Goal: Task Accomplishment & Management: Use online tool/utility

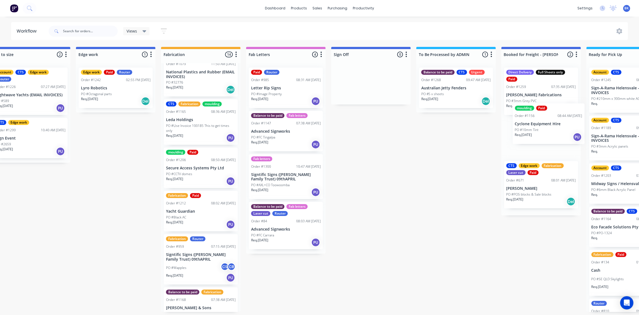
scroll to position [0, 550]
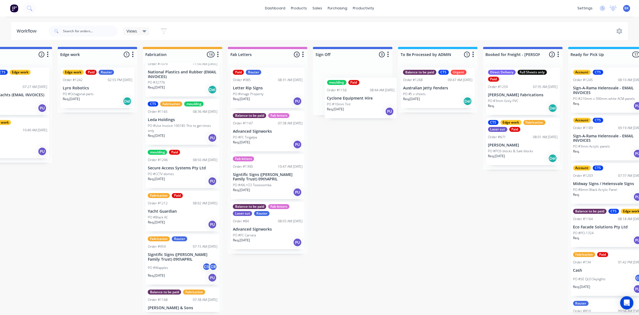
drag, startPoint x: 534, startPoint y: 114, endPoint x: 363, endPoint y: 103, distance: 170.5
click at [365, 104] on div "Submitted 2 Status colour #273444 hex #273444 Save Cancel Summaries Total order…" at bounding box center [106, 179] width 1321 height 265
click at [355, 92] on div "PO #10mm Tint" at bounding box center [353, 94] width 70 height 5
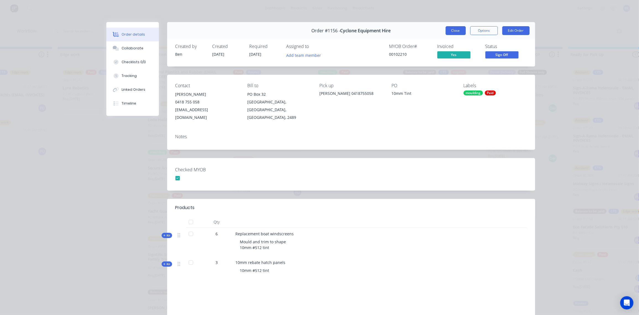
click at [451, 29] on button "Close" at bounding box center [455, 30] width 20 height 9
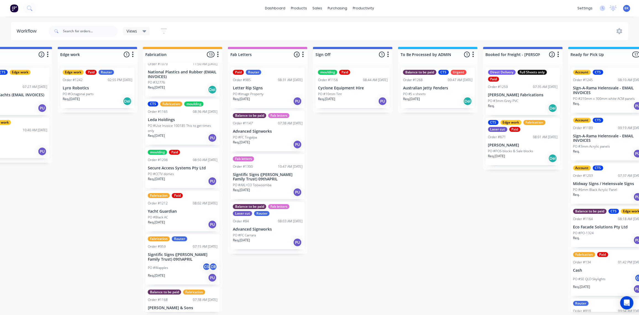
click at [356, 98] on div "Req. 15/08/25 PU" at bounding box center [353, 101] width 70 height 9
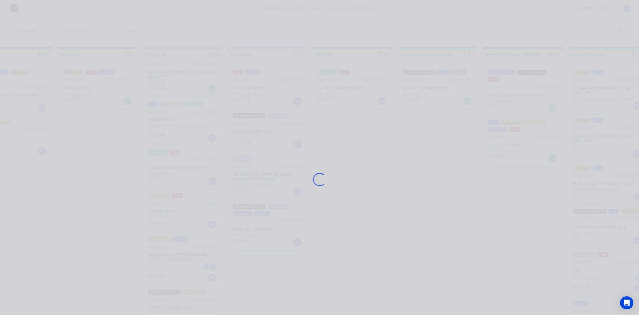
click at [356, 98] on div "Loading..." at bounding box center [320, 179] width 442 height 315
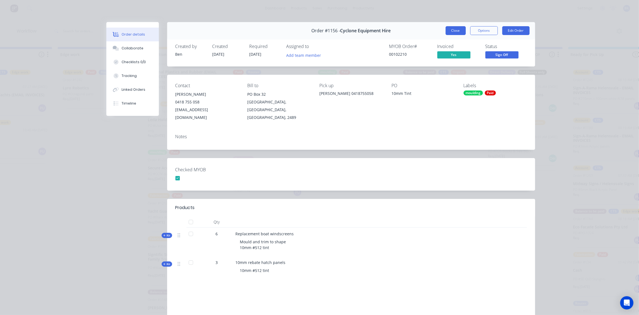
click at [452, 29] on button "Close" at bounding box center [455, 30] width 20 height 9
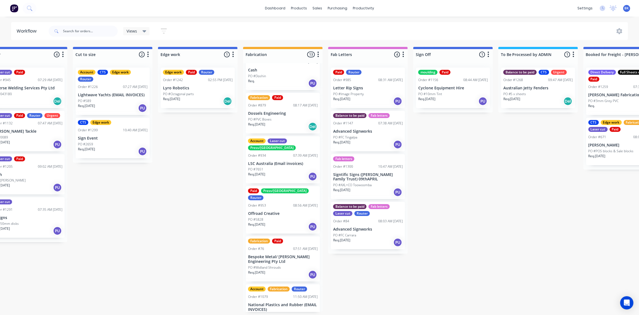
scroll to position [0, 0]
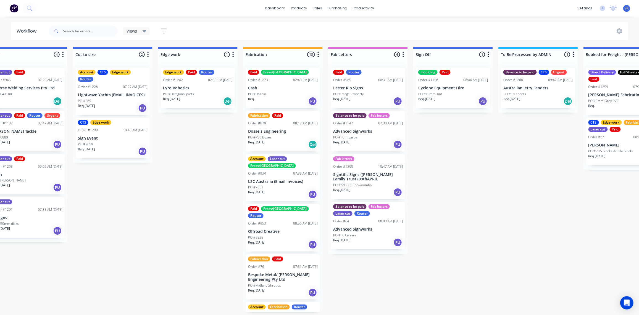
click at [276, 129] on p "Dossels Engineering" at bounding box center [283, 131] width 70 height 5
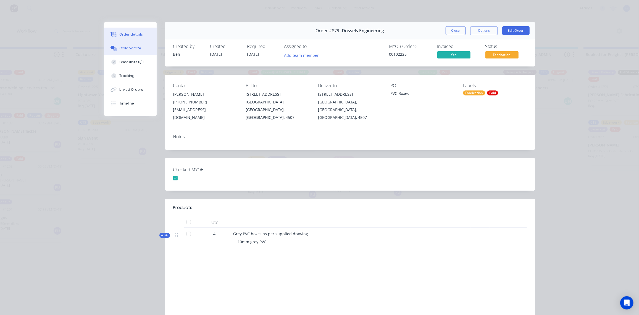
click at [131, 47] on div "Collaborate" at bounding box center [130, 48] width 22 height 5
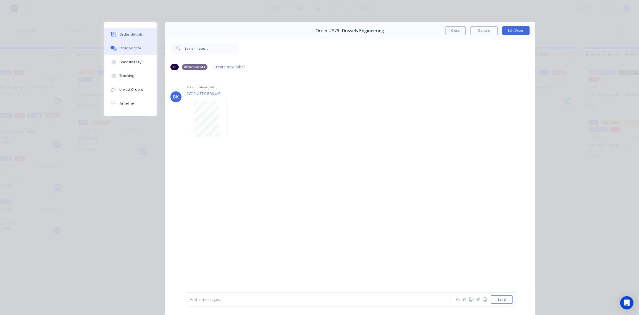
click at [122, 31] on button "Order details" at bounding box center [130, 35] width 52 height 14
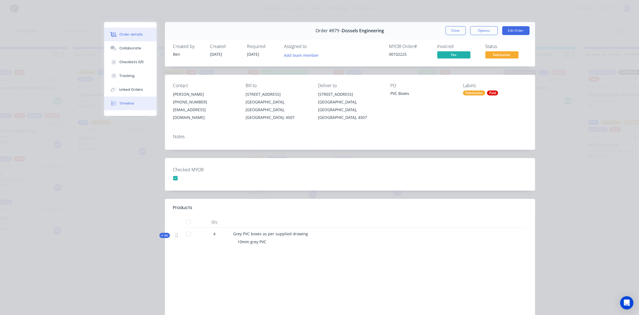
click at [125, 104] on div "Timeline" at bounding box center [126, 103] width 15 height 5
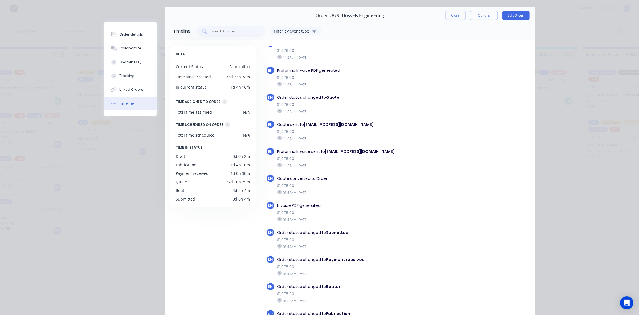
scroll to position [50, 0]
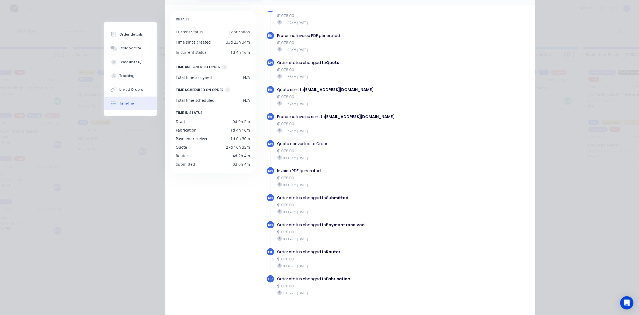
click at [333, 155] on div "08:13am Wednesday 20/08/25" at bounding box center [358, 157] width 162 height 5
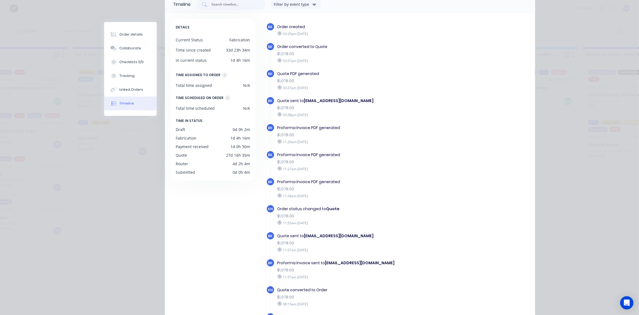
scroll to position [0, 0]
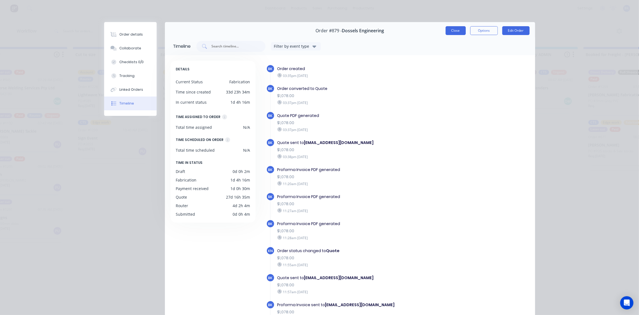
click at [455, 31] on button "Close" at bounding box center [455, 30] width 20 height 9
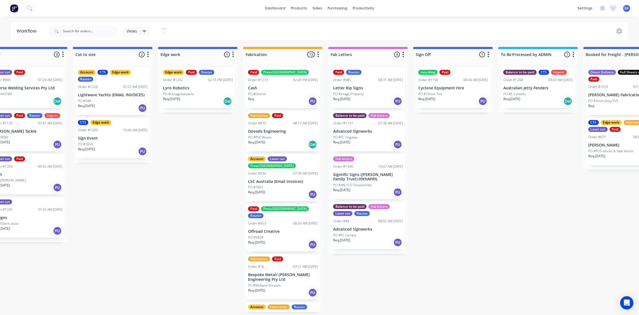
click at [288, 142] on div "Req. 23/07/25 Del" at bounding box center [283, 144] width 70 height 9
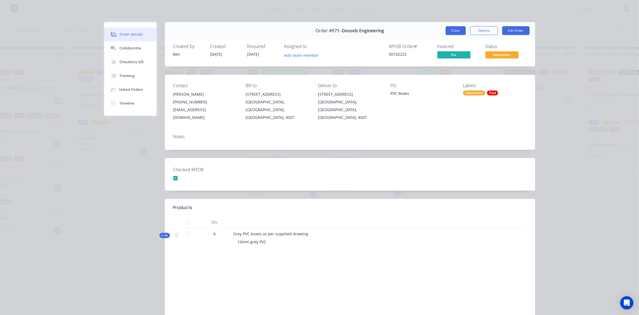
click at [453, 28] on button "Close" at bounding box center [455, 30] width 20 height 9
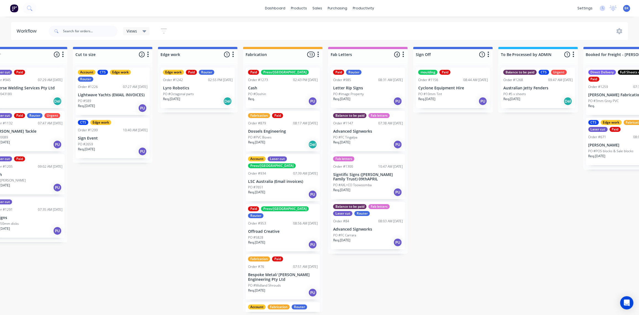
click at [283, 131] on p "Dossels Engineering" at bounding box center [283, 131] width 70 height 5
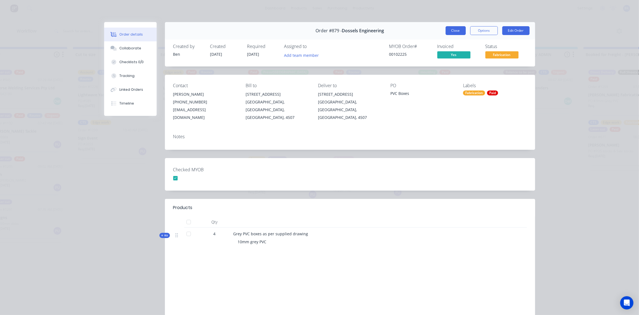
click at [450, 30] on button "Close" at bounding box center [455, 30] width 20 height 9
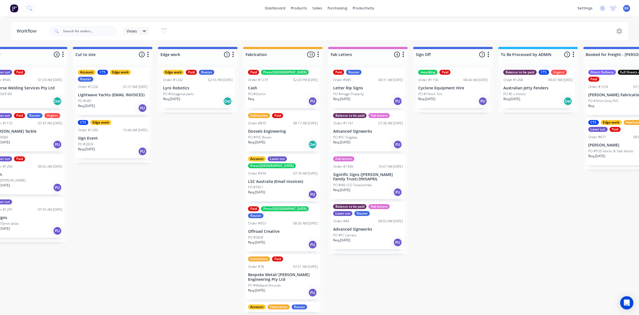
click at [272, 95] on div "PO #Doshin" at bounding box center [283, 94] width 70 height 5
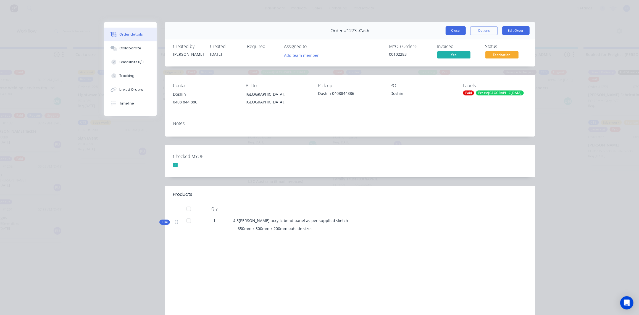
click at [461, 31] on button "Close" at bounding box center [455, 30] width 20 height 9
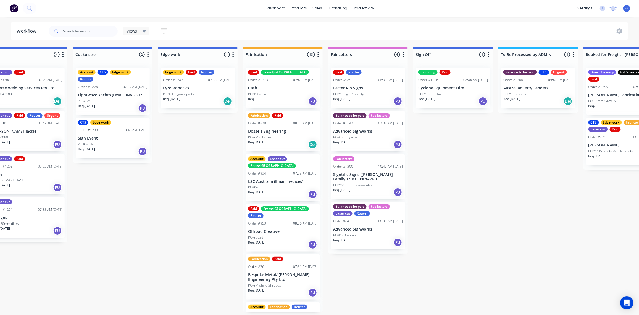
scroll to position [0, 349]
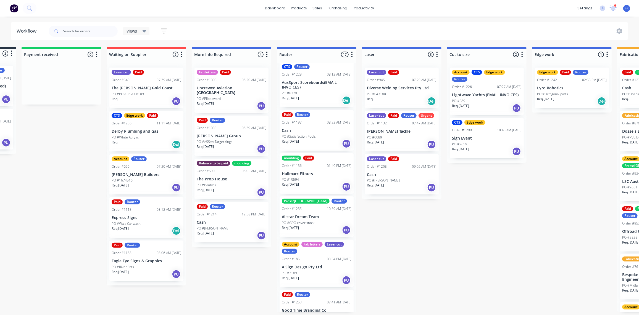
scroll to position [244, 0]
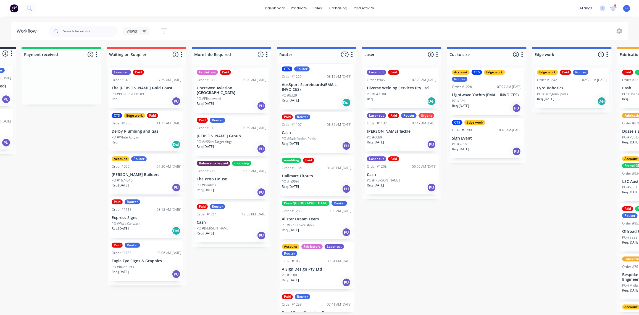
click at [320, 180] on div "PO #10594" at bounding box center [317, 182] width 70 height 5
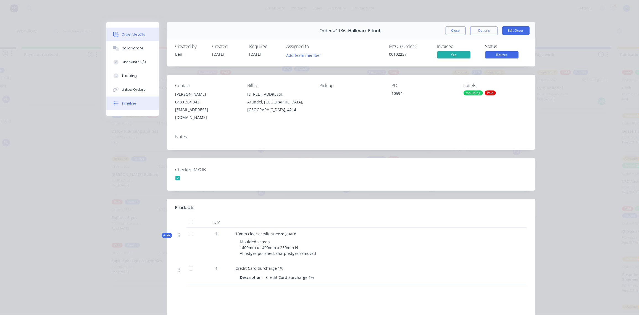
click at [130, 100] on button "Timeline" at bounding box center [132, 104] width 52 height 14
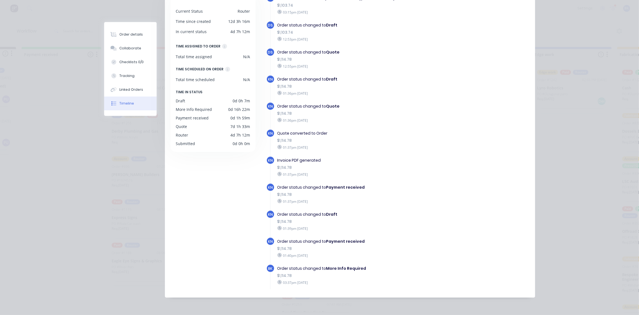
scroll to position [246, 0]
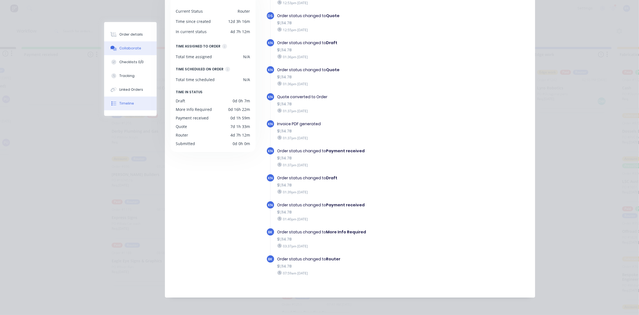
click at [123, 47] on div "Collaborate" at bounding box center [130, 48] width 22 height 5
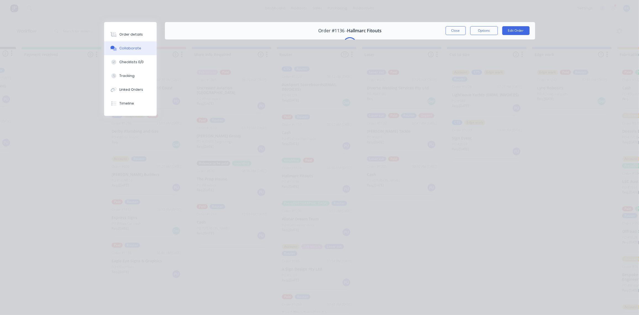
scroll to position [0, 0]
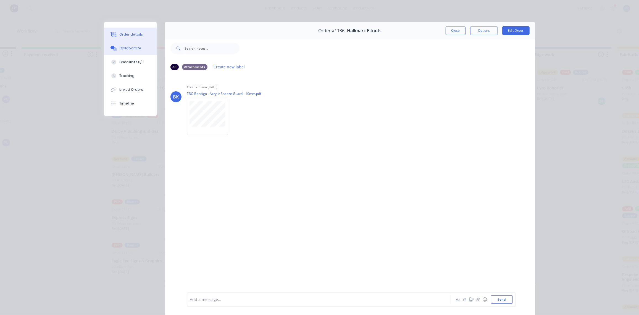
click at [115, 36] on div at bounding box center [114, 34] width 8 height 5
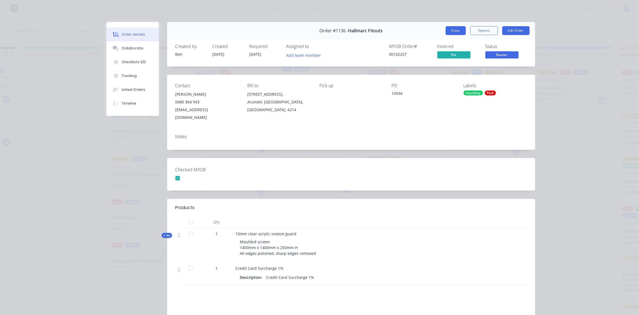
click at [456, 28] on button "Close" at bounding box center [455, 30] width 20 height 9
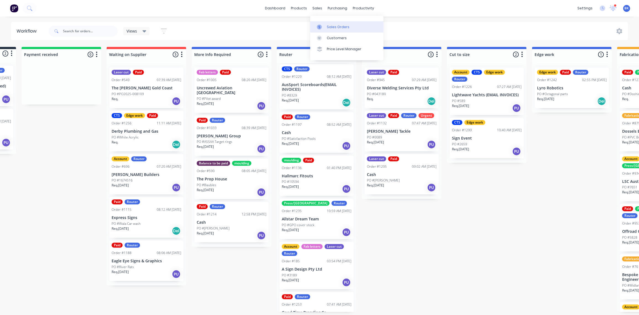
click at [327, 26] on div "Sales Orders" at bounding box center [338, 27] width 23 height 5
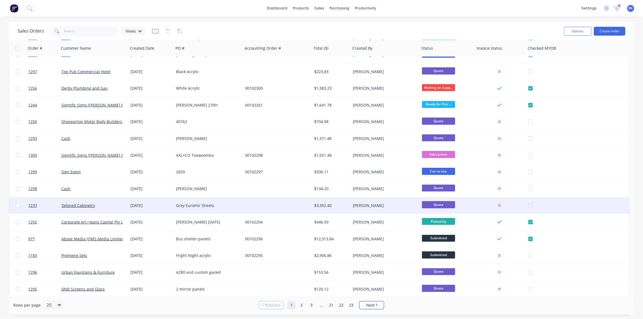
scroll to position [179, 0]
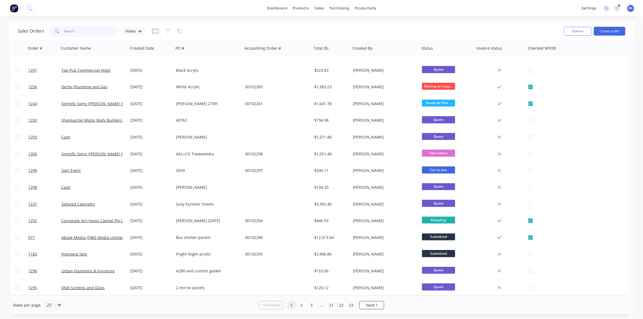
click at [95, 28] on input "text" at bounding box center [91, 31] width 54 height 11
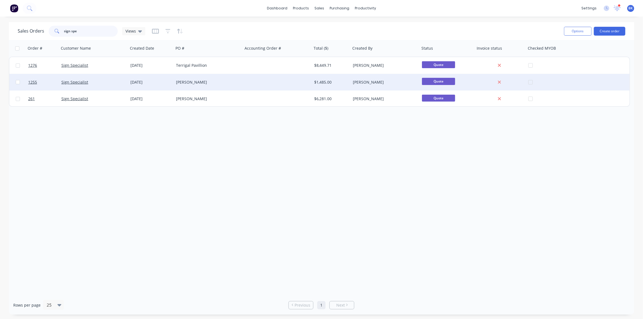
type input "sign spe"
click at [101, 83] on div "Sign Specialist" at bounding box center [91, 83] width 61 height 6
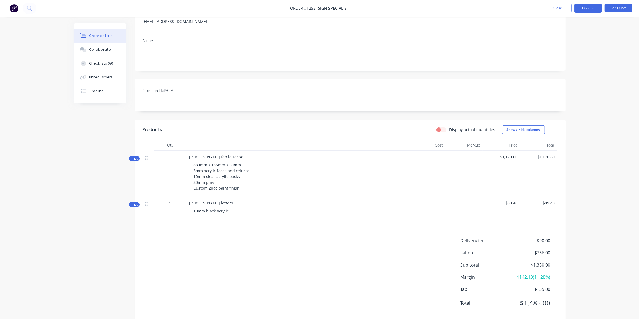
scroll to position [75, 0]
click at [555, 6] on button "Close" at bounding box center [558, 8] width 28 height 8
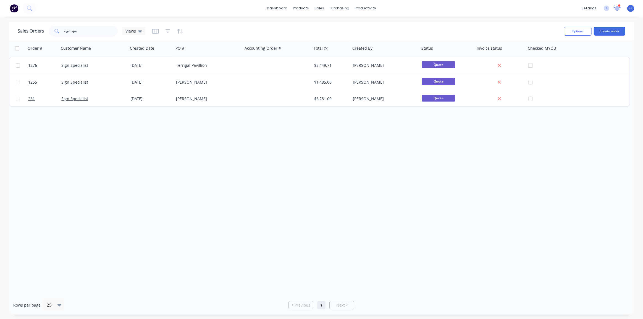
click at [618, 8] on icon at bounding box center [616, 7] width 5 height 5
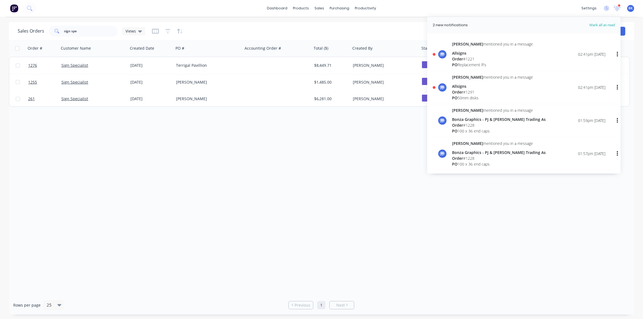
click at [456, 87] on div "Allsigns" at bounding box center [492, 86] width 81 height 6
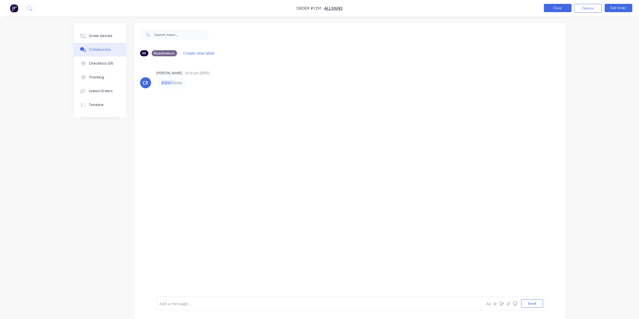
click at [561, 8] on button "Close" at bounding box center [558, 8] width 28 height 8
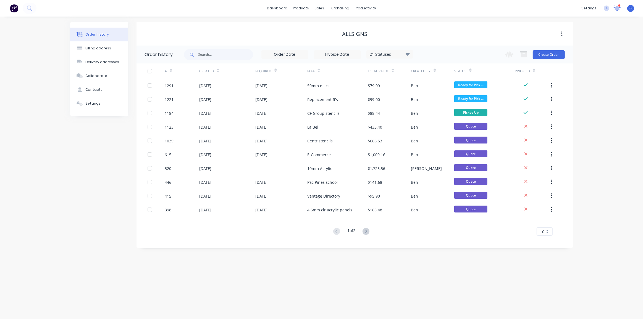
click at [616, 8] on icon at bounding box center [616, 7] width 5 height 5
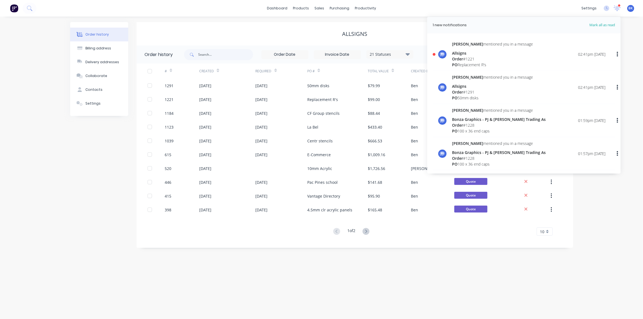
click at [463, 56] on div "Allsigns" at bounding box center [492, 53] width 81 height 6
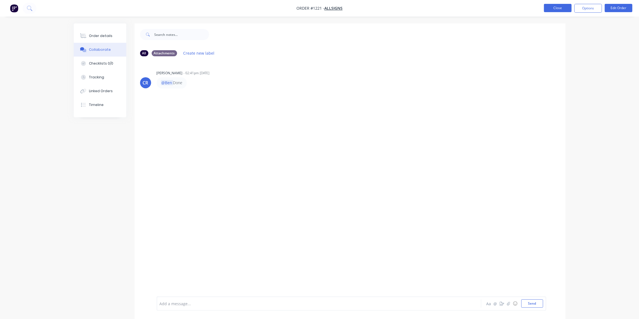
click at [560, 9] on button "Close" at bounding box center [558, 8] width 28 height 8
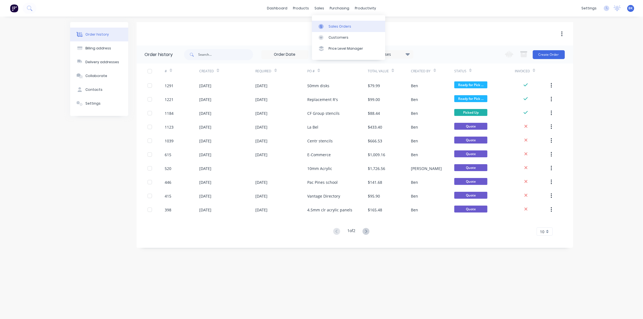
click at [329, 27] on div "Sales Orders" at bounding box center [339, 26] width 23 height 5
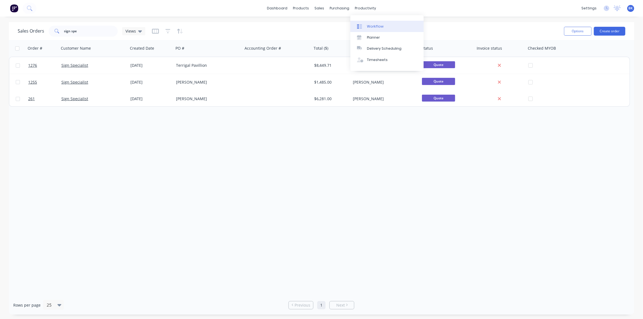
click at [371, 23] on link "Workflow" at bounding box center [386, 26] width 73 height 11
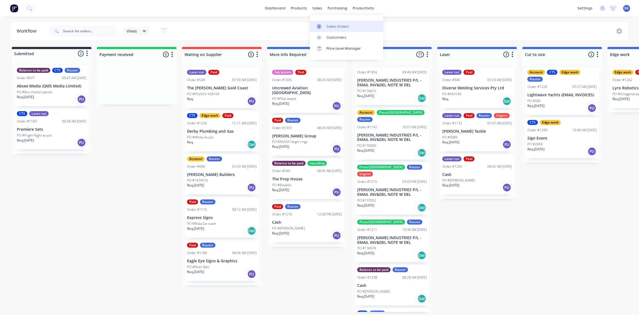
click at [325, 25] on link "Sales Orders" at bounding box center [346, 26] width 73 height 11
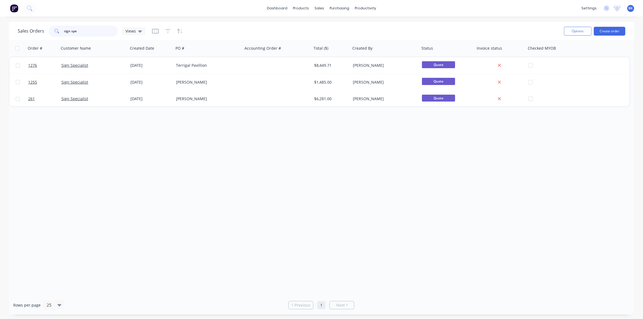
drag, startPoint x: 104, startPoint y: 30, endPoint x: 8, endPoint y: 31, distance: 96.1
click at [8, 31] on div "Sales Orders sign spe Views Options Create order Order # Customer Name Created …" at bounding box center [321, 168] width 643 height 293
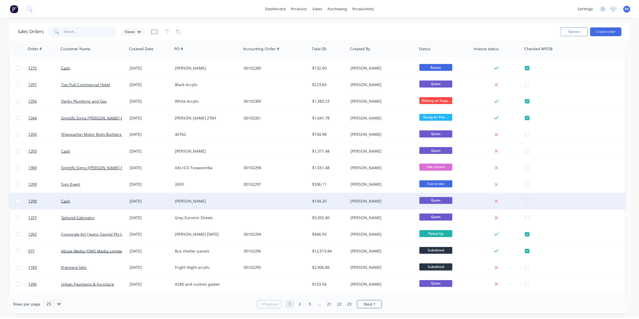
scroll to position [179, 0]
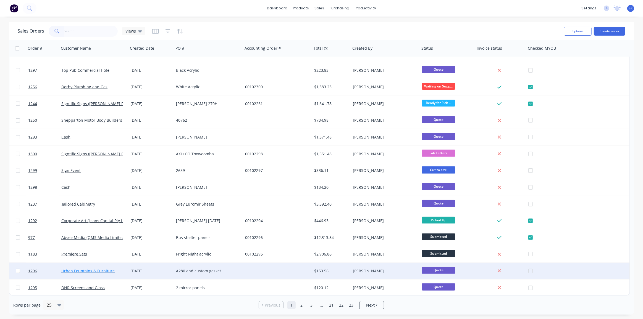
click at [89, 271] on link "Urban Fountains & Furniture" at bounding box center [87, 270] width 53 height 5
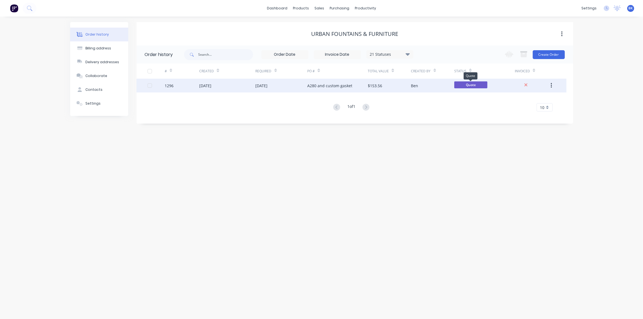
click at [472, 83] on span "Quote" at bounding box center [470, 84] width 33 height 7
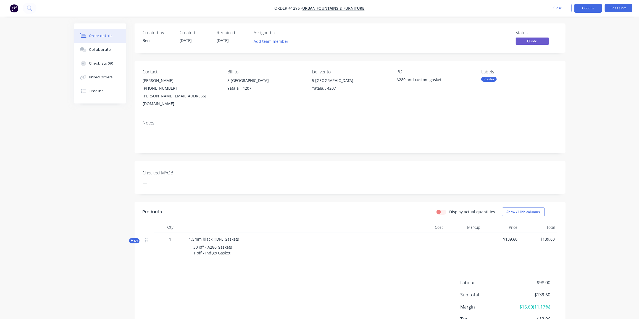
click at [621, 2] on nav "Order #1296 - Urban Fountains & Furniture Close Options Edit Quote" at bounding box center [319, 8] width 639 height 17
click at [620, 5] on button "Edit Quote" at bounding box center [619, 8] width 28 height 8
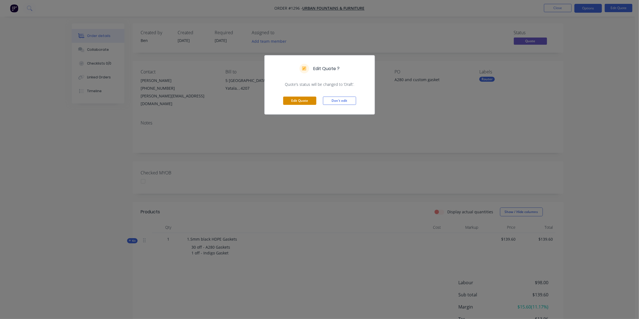
click at [304, 102] on button "Edit Quote" at bounding box center [299, 101] width 33 height 8
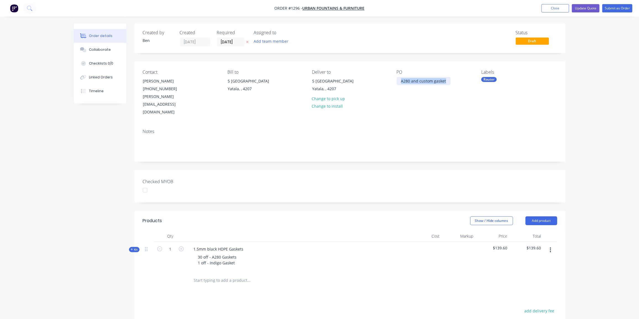
drag, startPoint x: 445, startPoint y: 80, endPoint x: 382, endPoint y: 81, distance: 62.7
click at [382, 81] on div "Contact [PERSON_NAME] [PHONE_NUMBER] [PERSON_NAME][EMAIL_ADDRESS][DOMAIN_NAME] …" at bounding box center [349, 92] width 431 height 63
drag, startPoint x: 236, startPoint y: 241, endPoint x: 189, endPoint y: 238, distance: 47.0
click at [189, 253] on div "30 off - A280 Gaskets 1 off - Indigo Gasket" at bounding box center [297, 260] width 217 height 14
click at [134, 248] on span "Kit" at bounding box center [134, 250] width 7 height 4
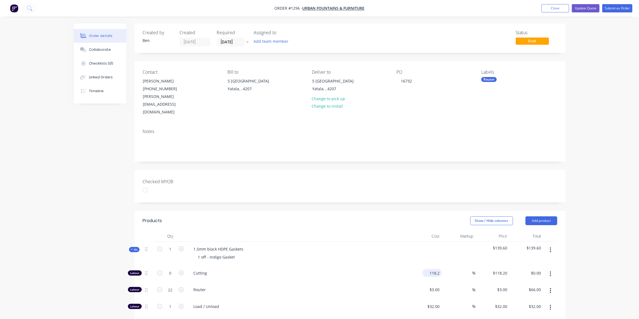
click at [431, 269] on input "118.2" at bounding box center [432, 273] width 17 height 8
type input "$90.00"
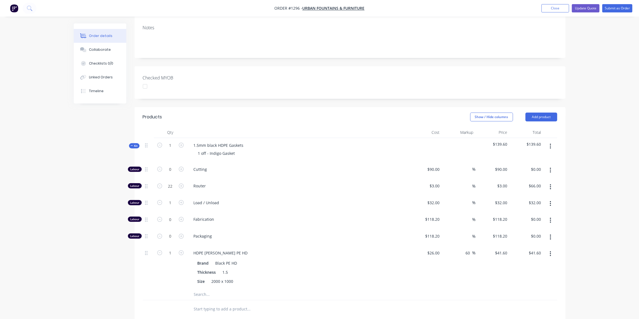
scroll to position [125, 0]
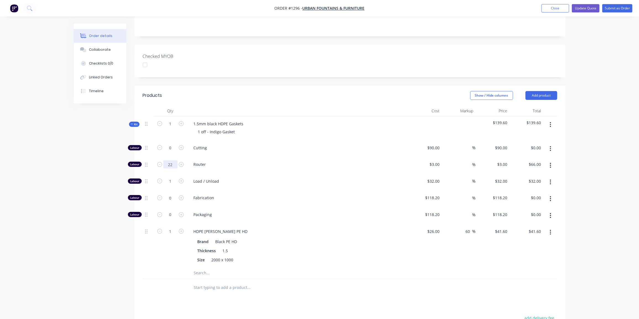
click at [176, 147] on input "22" at bounding box center [170, 148] width 14 height 8
click at [169, 152] on input "1" at bounding box center [170, 148] width 14 height 8
click at [172, 160] on input "text" at bounding box center [170, 164] width 14 height 8
type input "0"
type input "$0.00"
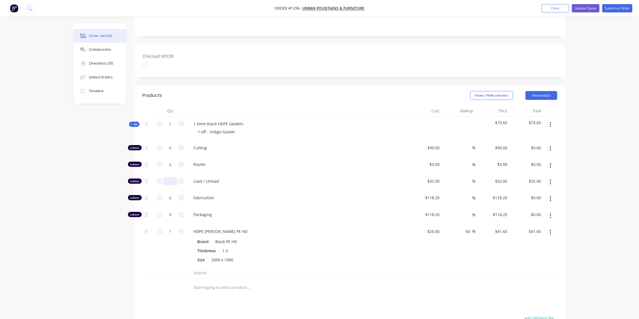
click at [173, 177] on input "text" at bounding box center [170, 181] width 14 height 8
type input "0"
type input "$0.00"
click at [171, 152] on input "1" at bounding box center [170, 148] width 14 height 8
type input "0"
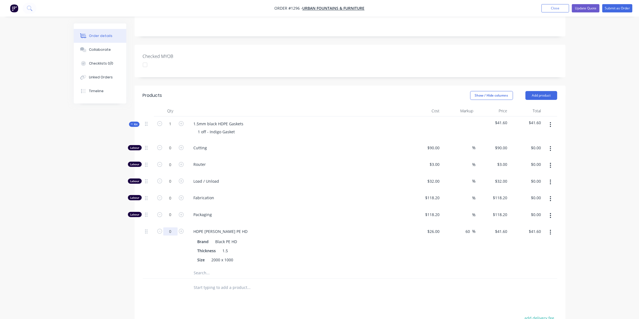
type input "$0.00"
click at [551, 228] on button "button" at bounding box center [550, 233] width 13 height 10
click at [518, 265] on div "Delete" at bounding box center [531, 269] width 43 height 8
click at [283, 239] on input "text" at bounding box center [249, 244] width 110 height 11
click at [172, 144] on input "0" at bounding box center [170, 148] width 14 height 8
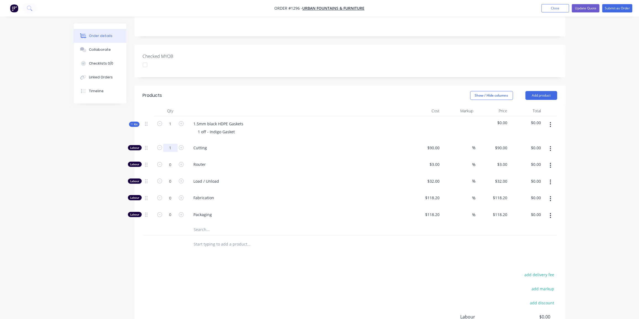
type input "1"
type input "$90.00"
click at [270, 236] on div "Products Show / Hide columns Add product Qty Cost Markup Price Total Kit 1 1.5m…" at bounding box center [349, 236] width 431 height 300
click at [532, 271] on button "add delivery fee" at bounding box center [539, 274] width 36 height 7
type input "2"
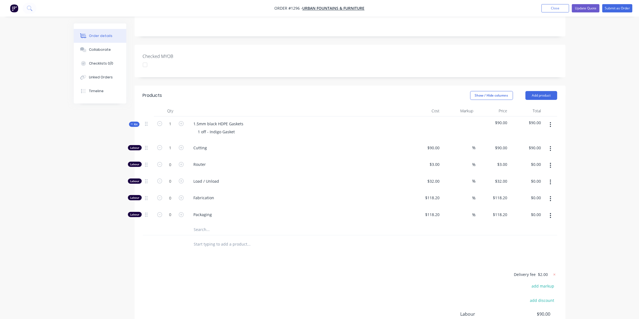
click at [541, 272] on span "$2.00" at bounding box center [543, 275] width 10 height 6
click at [556, 272] on icon at bounding box center [555, 275] width 6 height 6
click at [544, 271] on button "add delivery fee" at bounding box center [539, 274] width 36 height 7
type input "20"
click at [312, 271] on div "Delivery fee $20.00 add markup add discount Labour $90.00 Sub total $110.00 Mar…" at bounding box center [350, 323] width 414 height 104
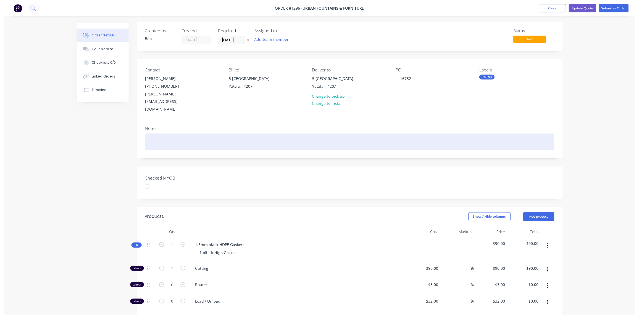
scroll to position [0, 0]
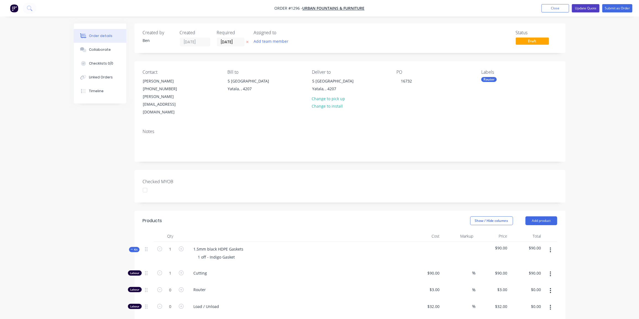
click at [589, 8] on button "Update Quote" at bounding box center [586, 8] width 28 height 8
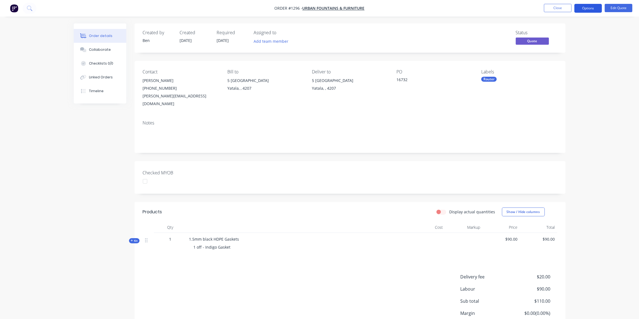
click at [595, 8] on button "Options" at bounding box center [588, 8] width 28 height 9
click at [573, 47] on div "Proforma Invoice" at bounding box center [571, 45] width 51 height 8
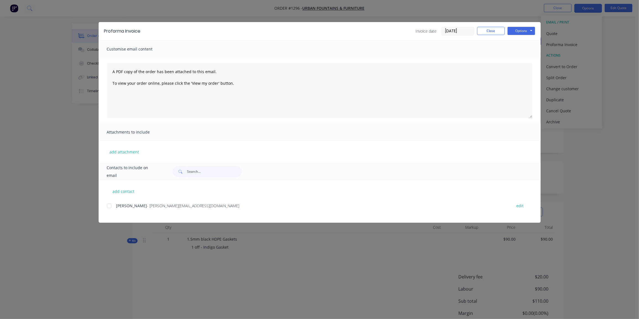
click at [109, 206] on div at bounding box center [109, 206] width 11 height 11
click at [523, 30] on button "Options" at bounding box center [521, 31] width 28 height 8
click at [521, 61] on button "Email" at bounding box center [524, 58] width 35 height 9
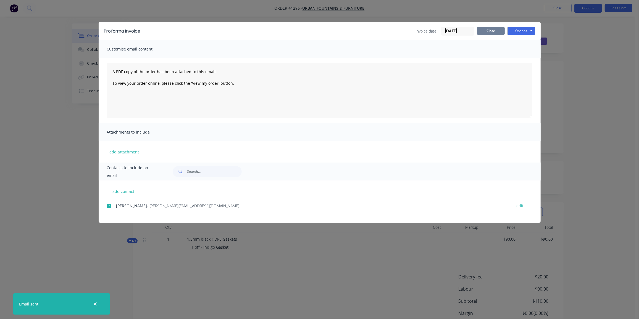
click at [494, 32] on button "Close" at bounding box center [491, 31] width 28 height 8
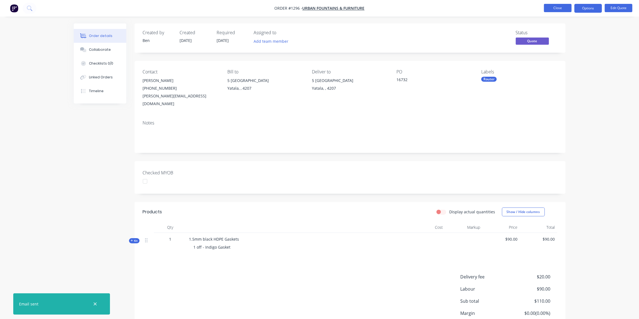
click at [550, 7] on button "Close" at bounding box center [558, 8] width 28 height 8
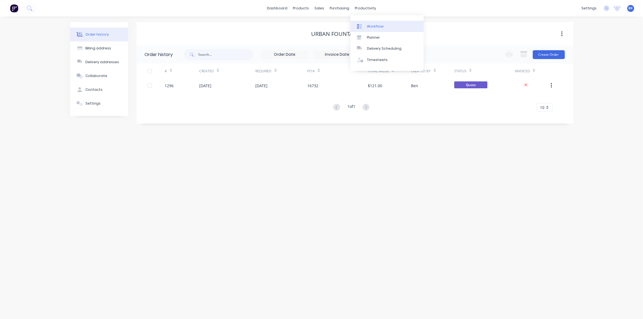
click at [365, 25] on div at bounding box center [361, 26] width 8 height 5
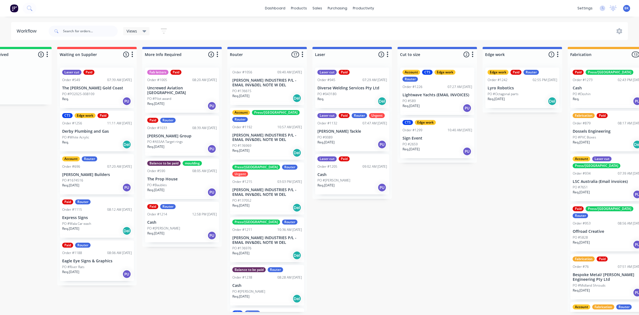
scroll to position [0, 125]
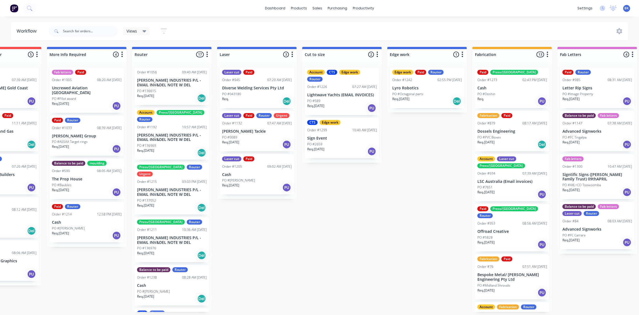
click at [509, 190] on div "Req. [DATE] PU" at bounding box center [512, 194] width 70 height 9
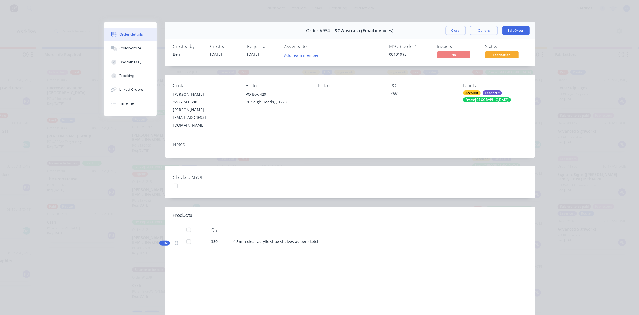
scroll to position [0, 225]
click at [130, 75] on div "Tracking" at bounding box center [126, 75] width 15 height 5
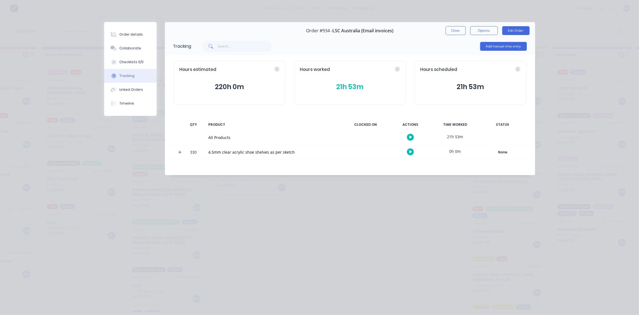
click at [180, 154] on icon at bounding box center [180, 153] width 4 height 4
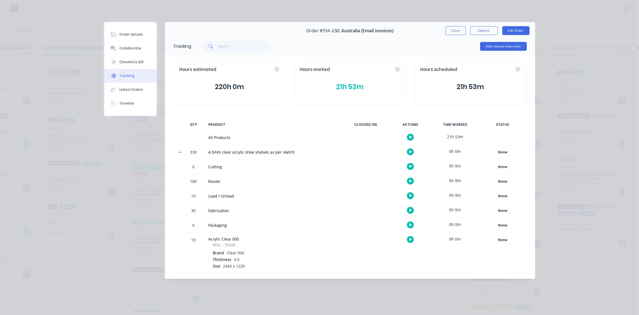
click at [349, 80] on div "Hours worked 21h 53m" at bounding box center [350, 83] width 112 height 44
click at [349, 85] on button "21h 53m" at bounding box center [350, 87] width 100 height 10
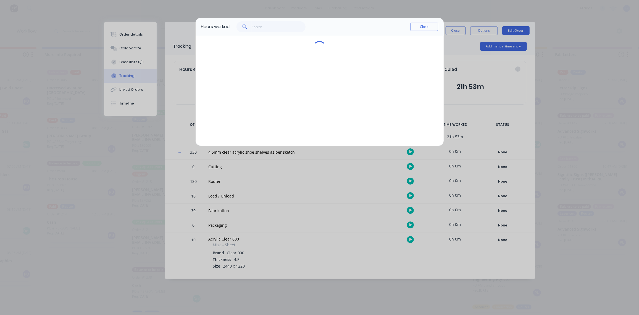
scroll to position [0, 225]
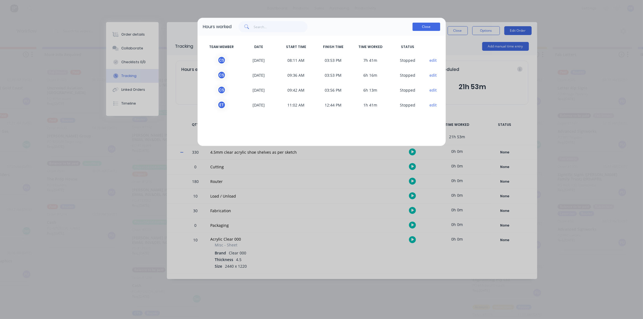
click at [426, 25] on button "Close" at bounding box center [426, 27] width 28 height 8
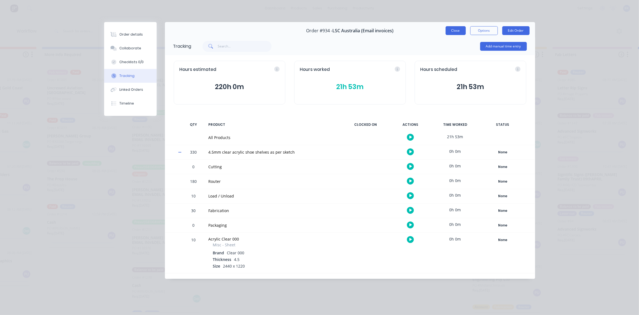
click at [459, 30] on button "Close" at bounding box center [455, 30] width 20 height 9
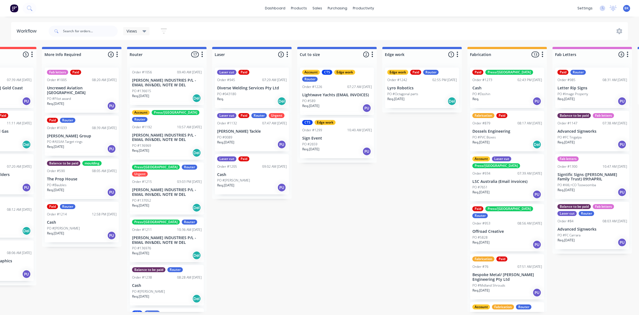
click at [500, 190] on div "Req. [DATE] PU" at bounding box center [507, 194] width 70 height 9
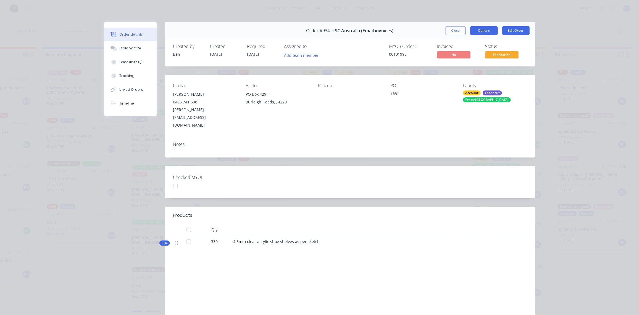
click at [487, 32] on button "Options" at bounding box center [484, 30] width 28 height 9
click at [439, 98] on div "7651" at bounding box center [423, 95] width 64 height 8
click at [125, 73] on div "Tracking" at bounding box center [126, 75] width 15 height 5
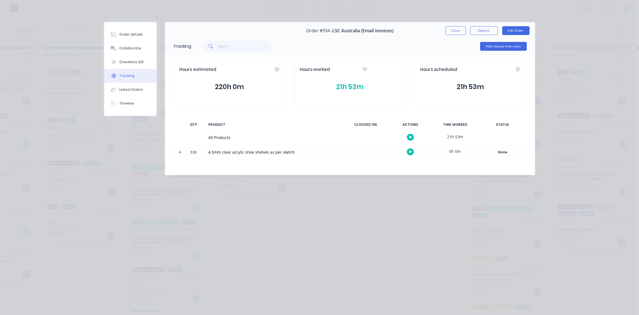
click at [397, 70] on div "Hours worked" at bounding box center [350, 70] width 100 height 6
click at [343, 87] on button "21h 53m" at bounding box center [350, 87] width 100 height 10
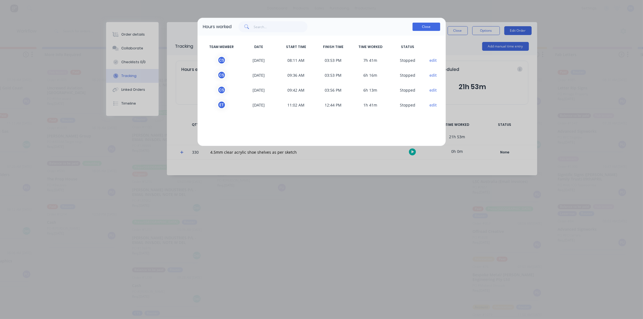
click at [423, 23] on button "Close" at bounding box center [426, 27] width 28 height 8
